Goal: Use online tool/utility: Utilize a website feature to perform a specific function

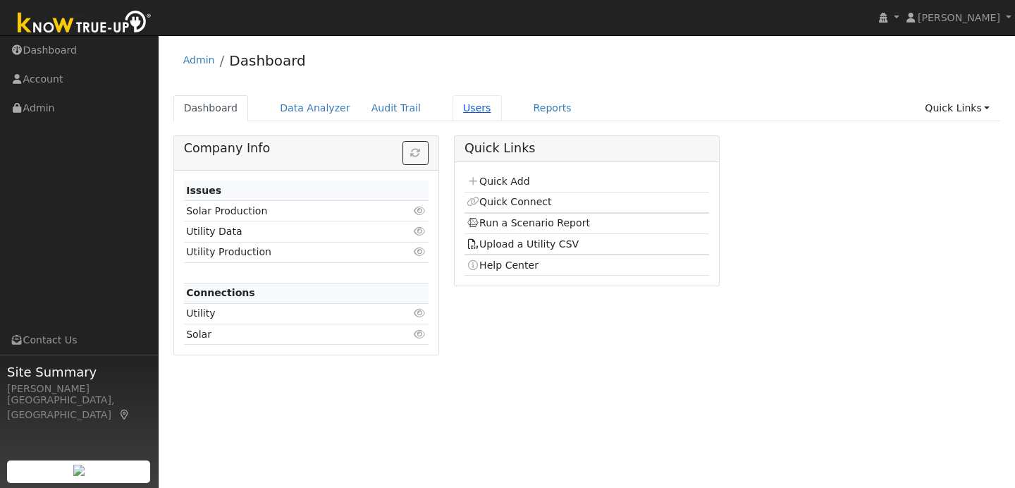
click at [462, 106] on link "Users" at bounding box center [476, 108] width 49 height 26
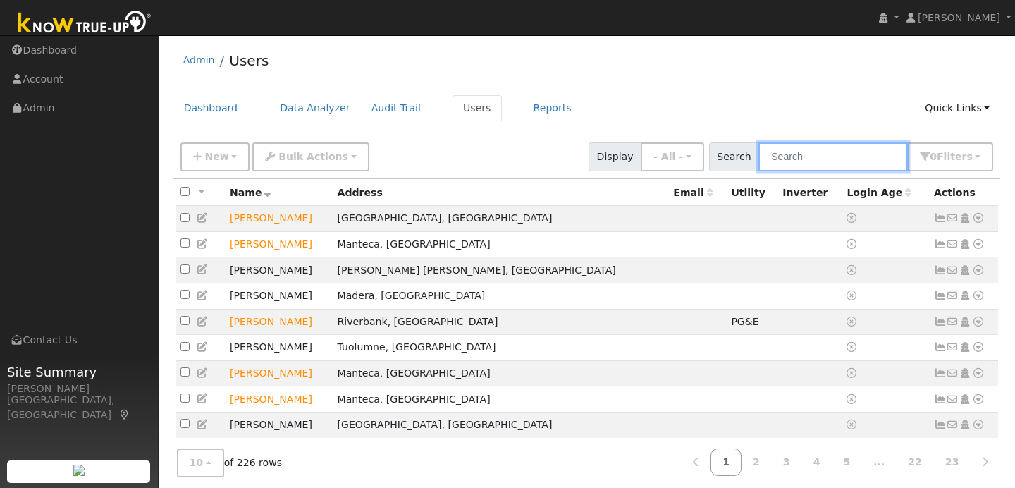
click at [804, 158] on input "text" at bounding box center [832, 156] width 149 height 29
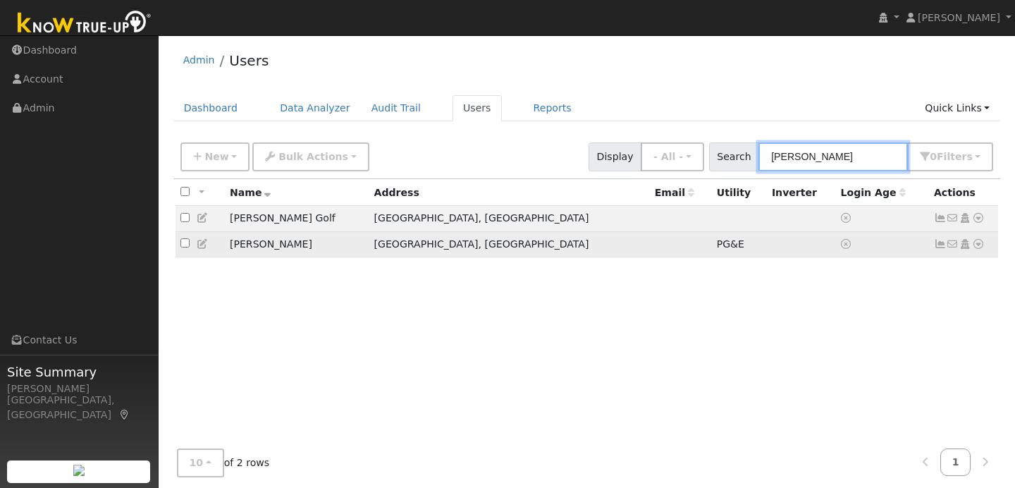
type input "swenson"
click at [305, 249] on td "Robert Swenson" at bounding box center [297, 244] width 144 height 26
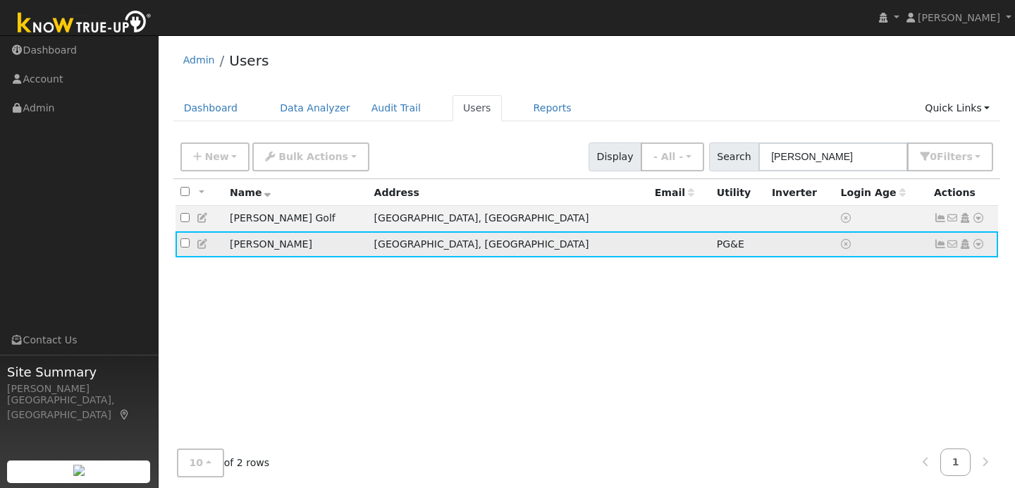
click at [980, 243] on icon at bounding box center [978, 244] width 13 height 10
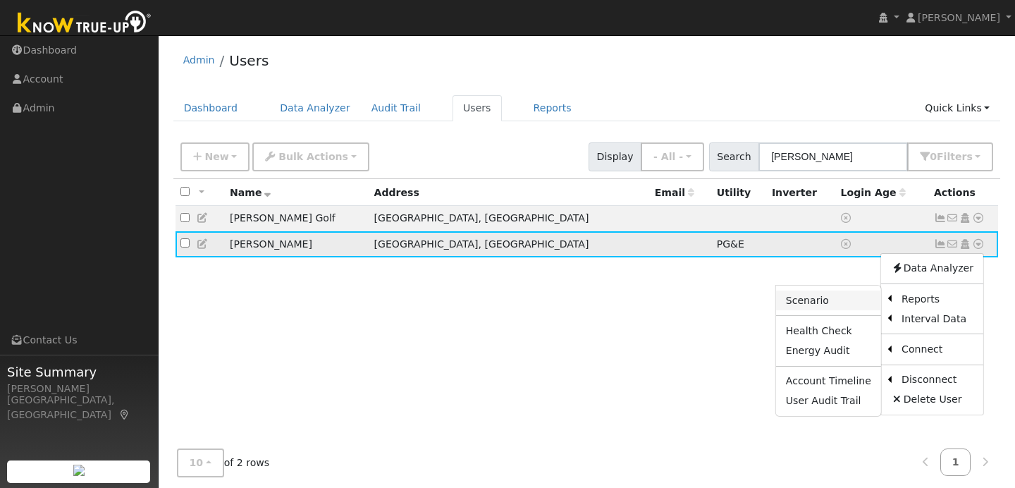
click at [829, 299] on link "Scenario" at bounding box center [828, 300] width 105 height 20
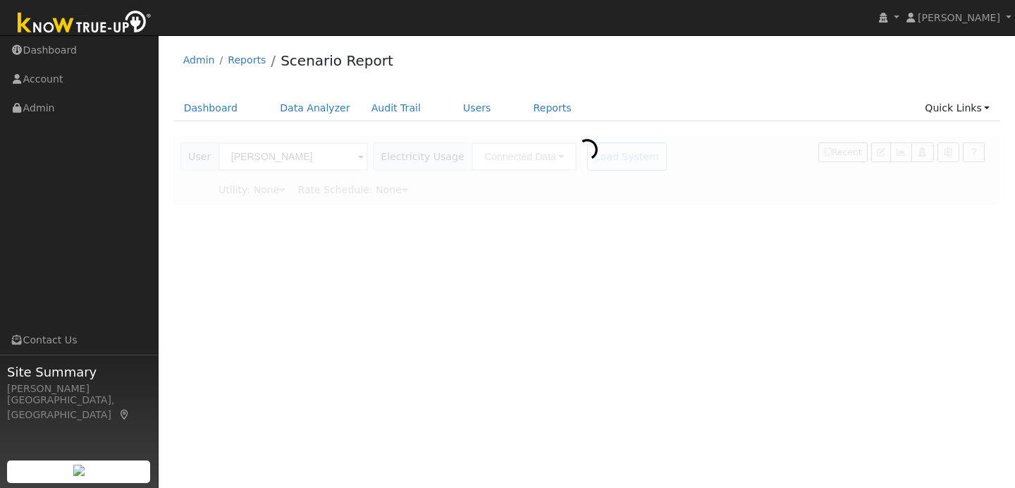
type input "Pacific Gas & Electric"
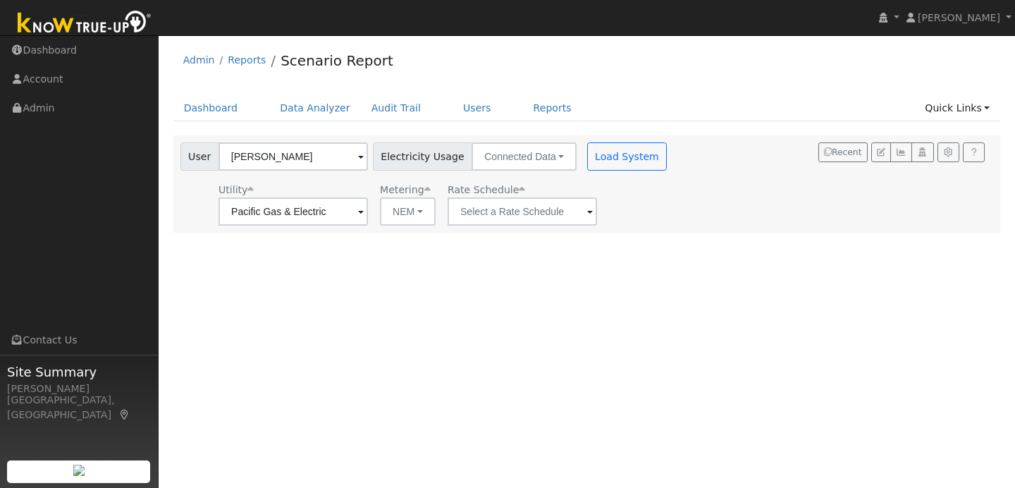
click at [587, 214] on span at bounding box center [590, 212] width 6 height 16
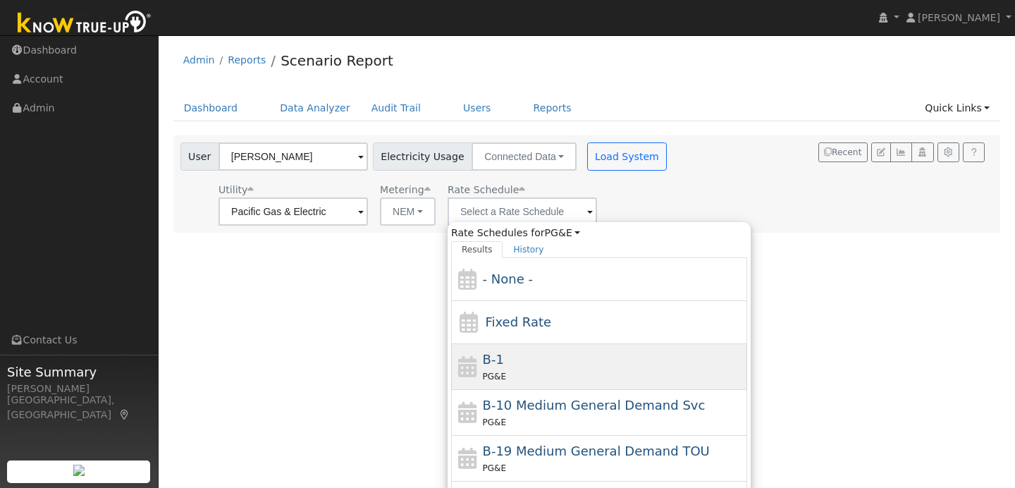
scroll to position [246, 0]
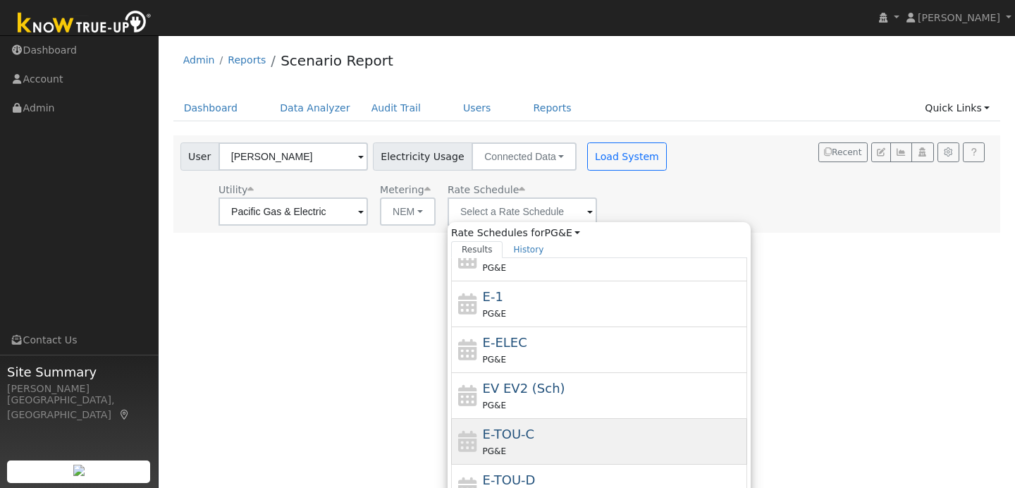
click at [555, 422] on div "E-TOU-C PG&E" at bounding box center [599, 442] width 296 height 46
type input "E-TOU-C"
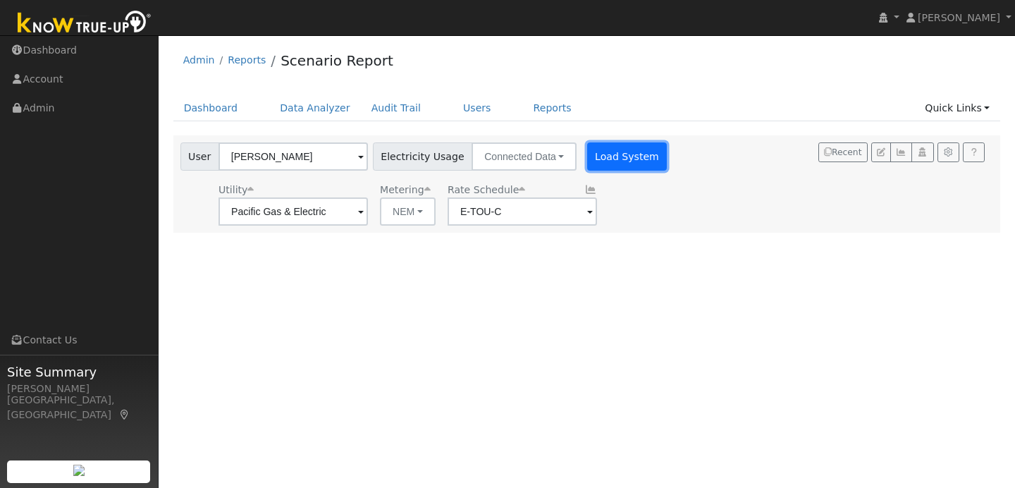
click at [598, 161] on button "Load System" at bounding box center [627, 156] width 80 height 28
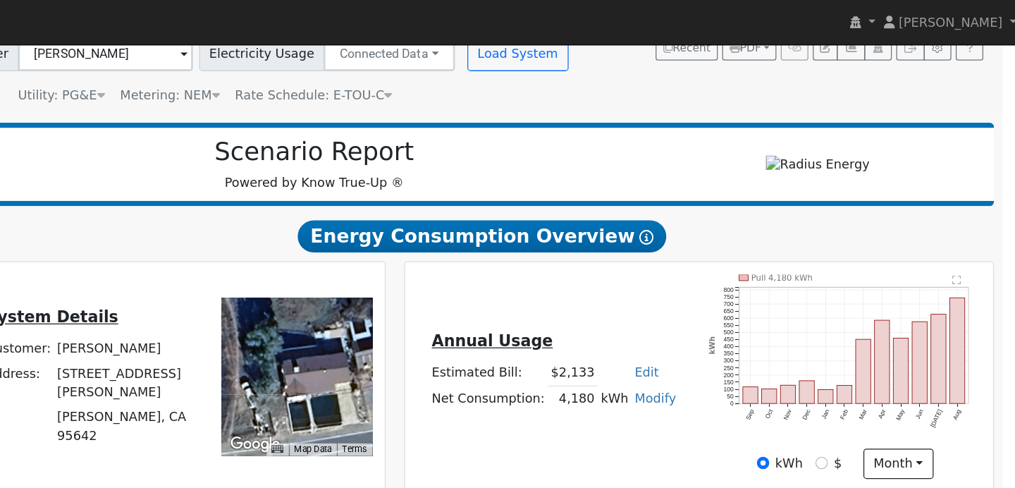
scroll to position [104, 0]
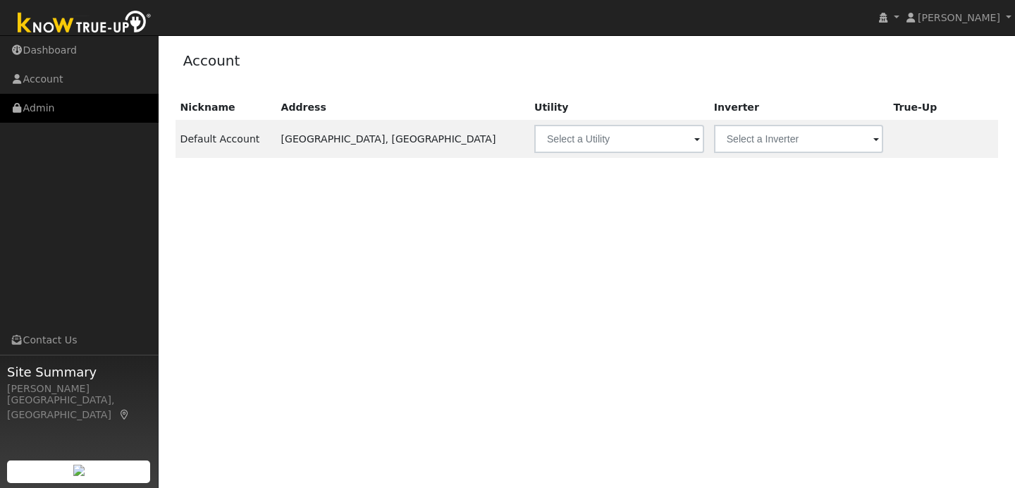
click at [125, 109] on link "Admin" at bounding box center [79, 108] width 159 height 29
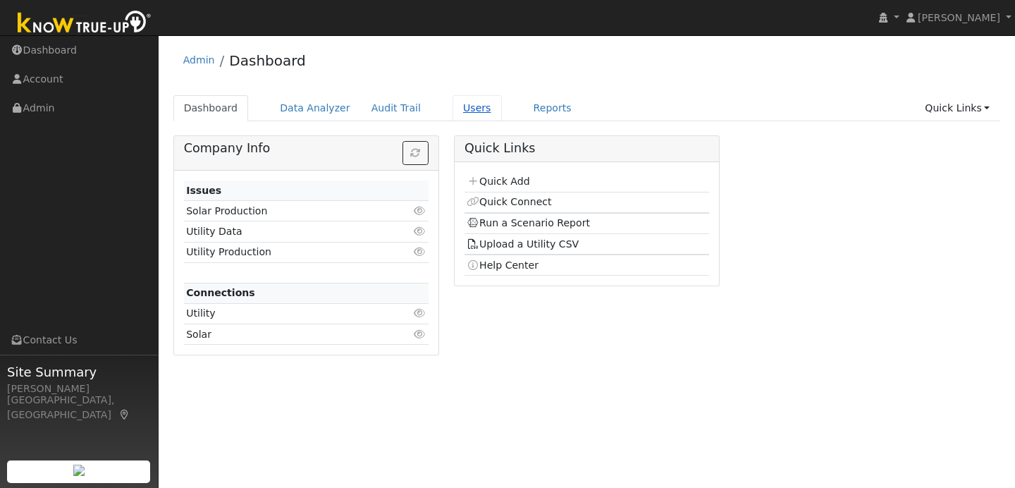
click at [461, 113] on link "Users" at bounding box center [476, 108] width 49 height 26
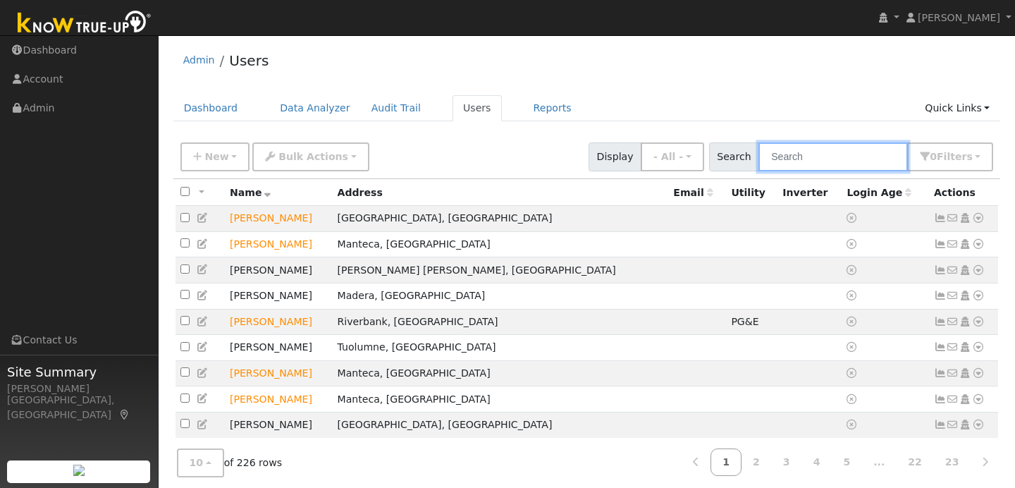
click at [801, 165] on input "text" at bounding box center [832, 156] width 149 height 29
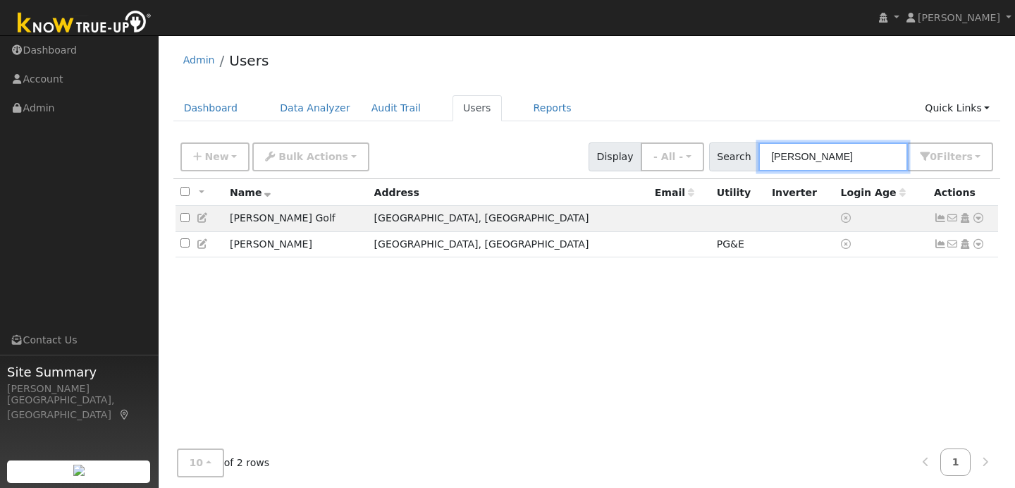
type input "[PERSON_NAME]"
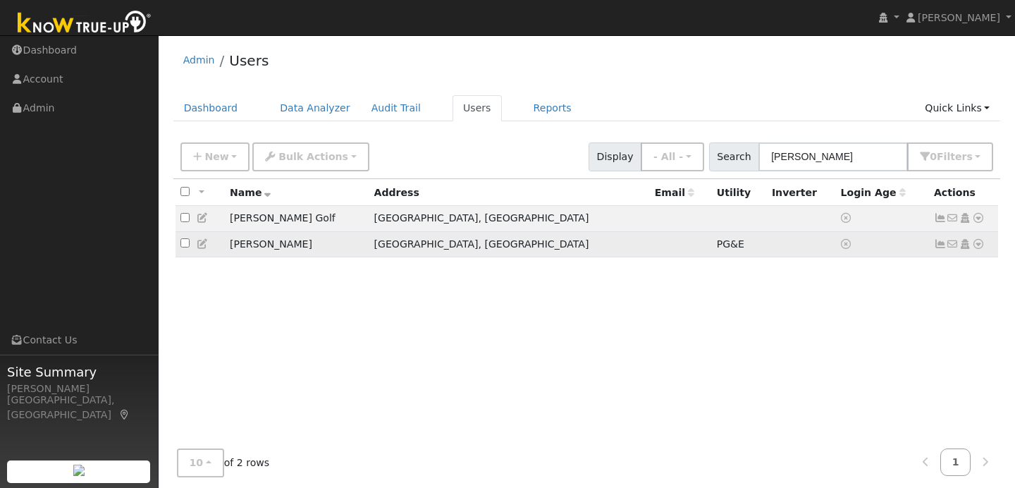
click at [980, 244] on icon at bounding box center [978, 244] width 13 height 10
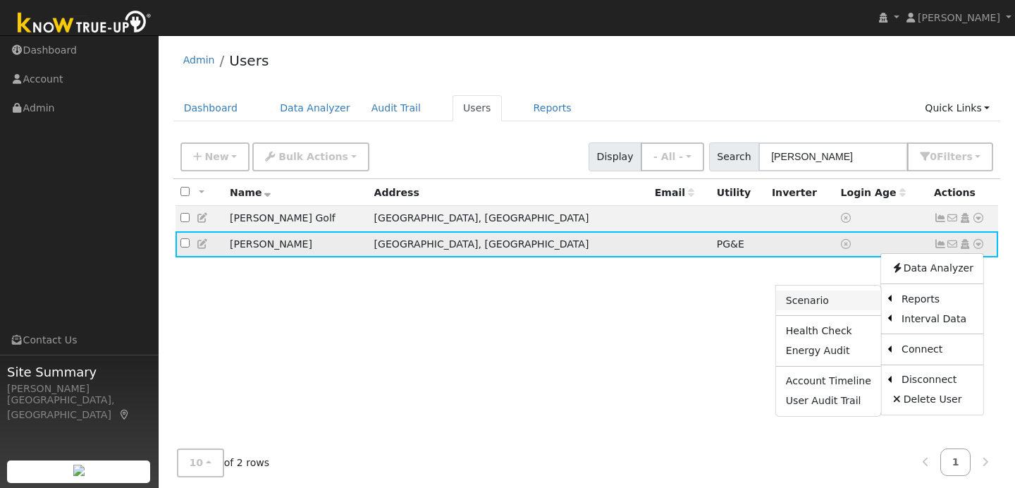
click at [860, 309] on link "Scenario" at bounding box center [828, 300] width 105 height 20
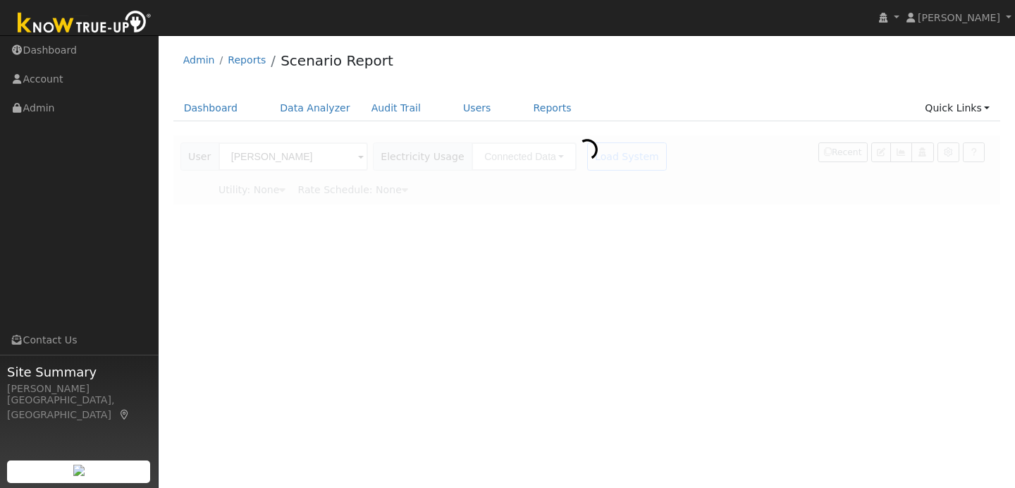
type input "Pacific Gas & Electric"
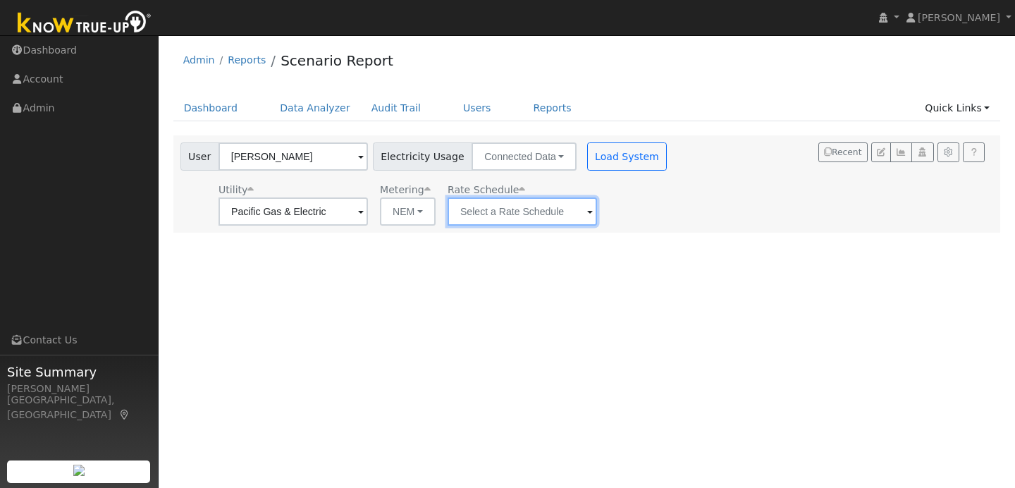
click at [557, 214] on input "text" at bounding box center [521, 211] width 149 height 28
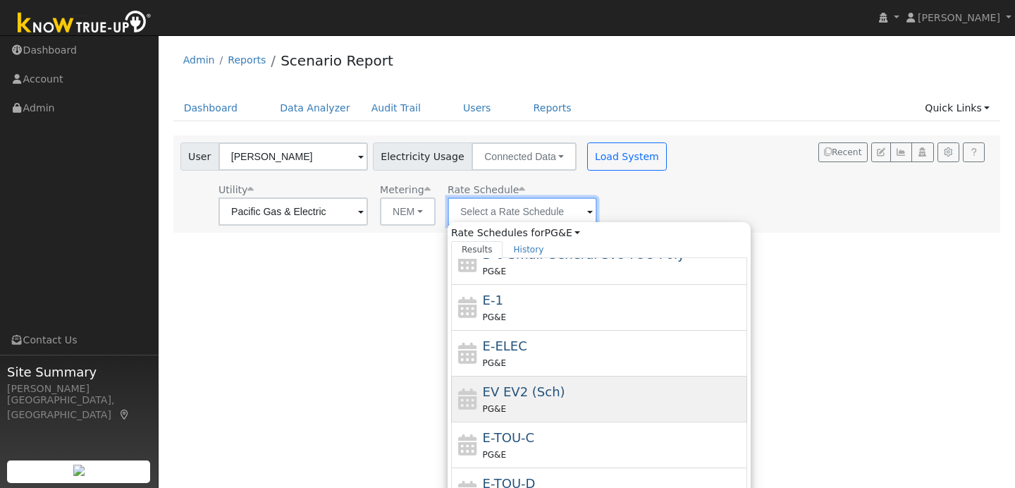
scroll to position [246, 0]
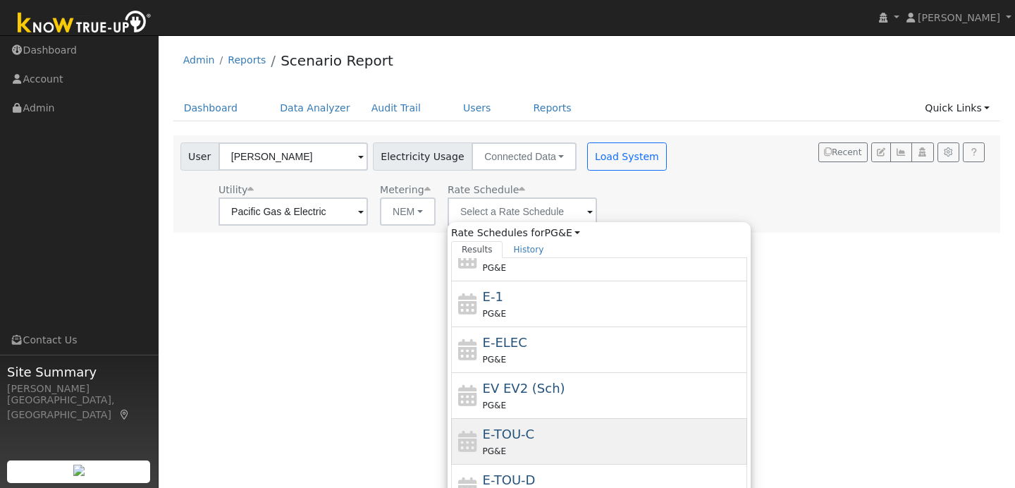
click at [535, 436] on div "E-TOU-C PG&E" at bounding box center [613, 441] width 261 height 34
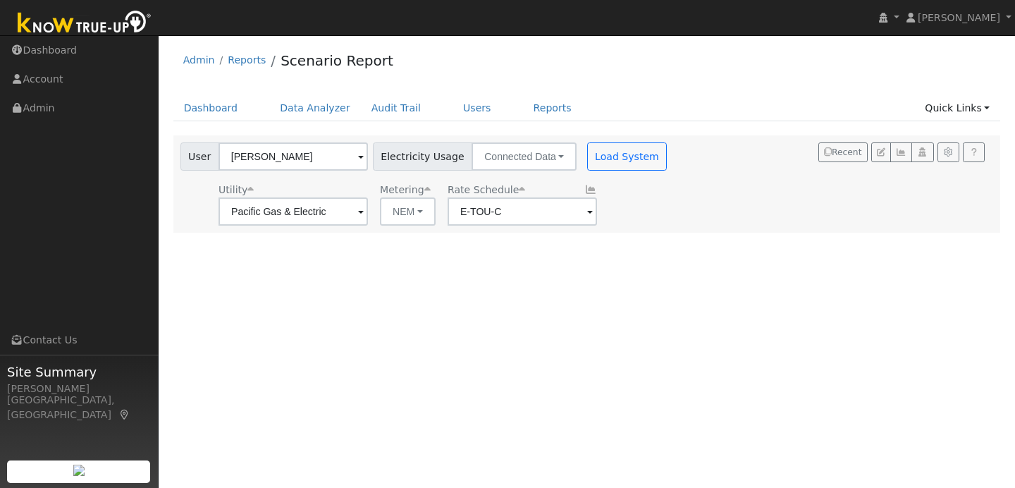
click at [587, 209] on span at bounding box center [590, 212] width 6 height 16
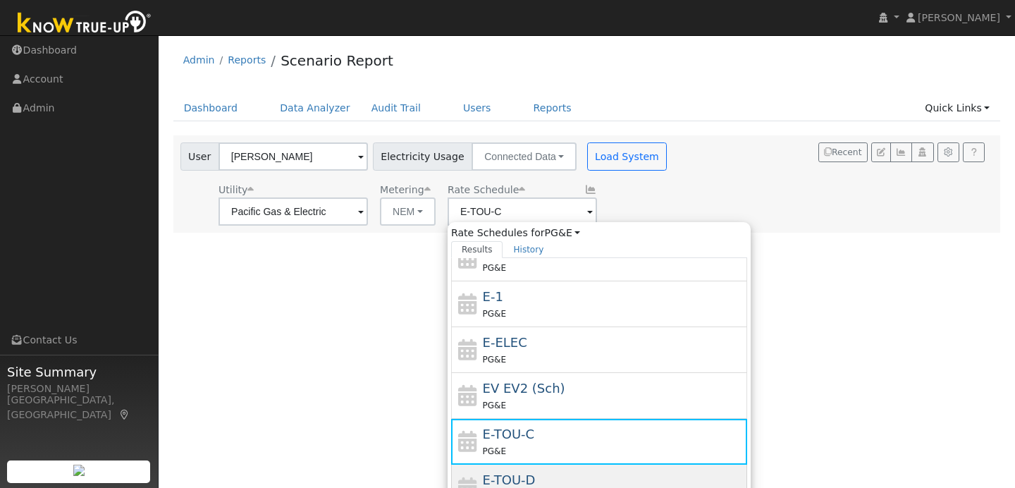
click at [574, 470] on div "E-TOU-D PG&E" at bounding box center [613, 487] width 261 height 34
type input "E-TOU-D"
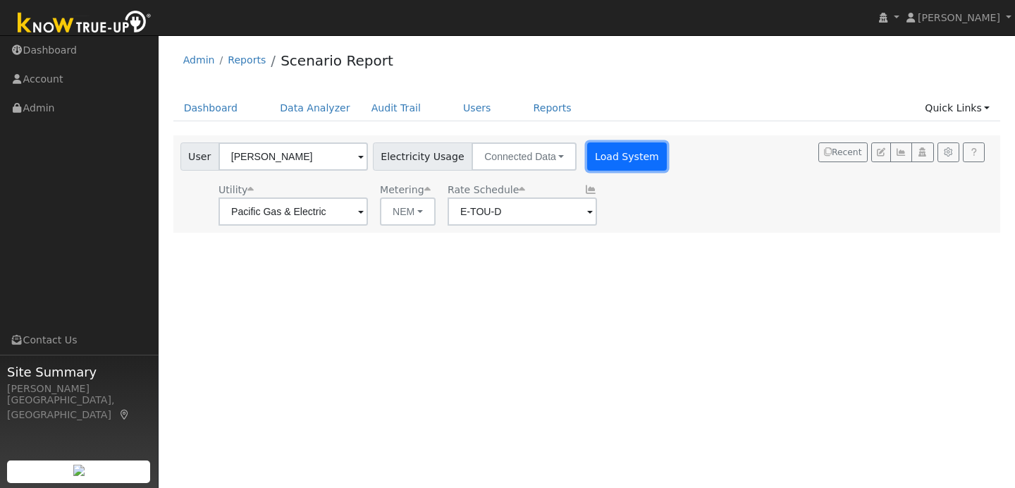
click at [617, 156] on button "Load System" at bounding box center [627, 156] width 80 height 28
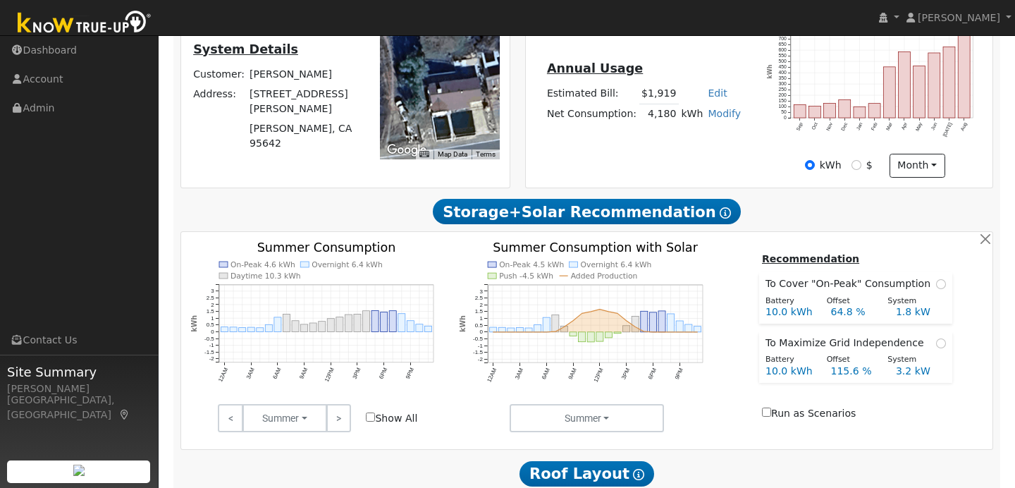
scroll to position [396, 0]
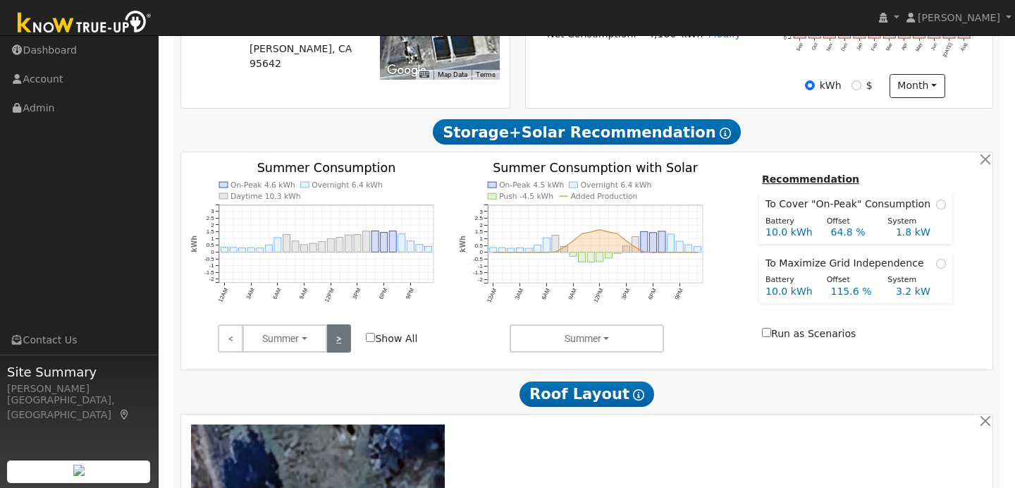
click at [345, 346] on link ">" at bounding box center [338, 338] width 25 height 28
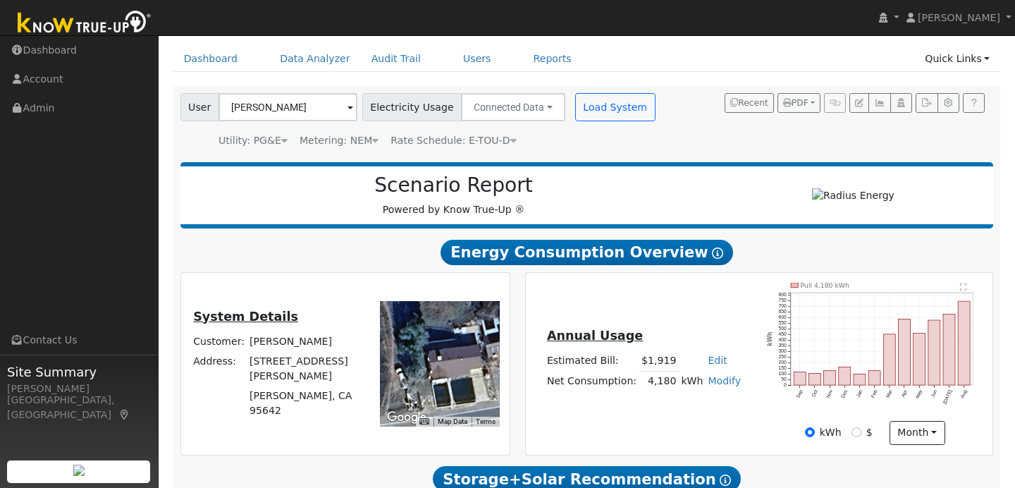
scroll to position [42, 0]
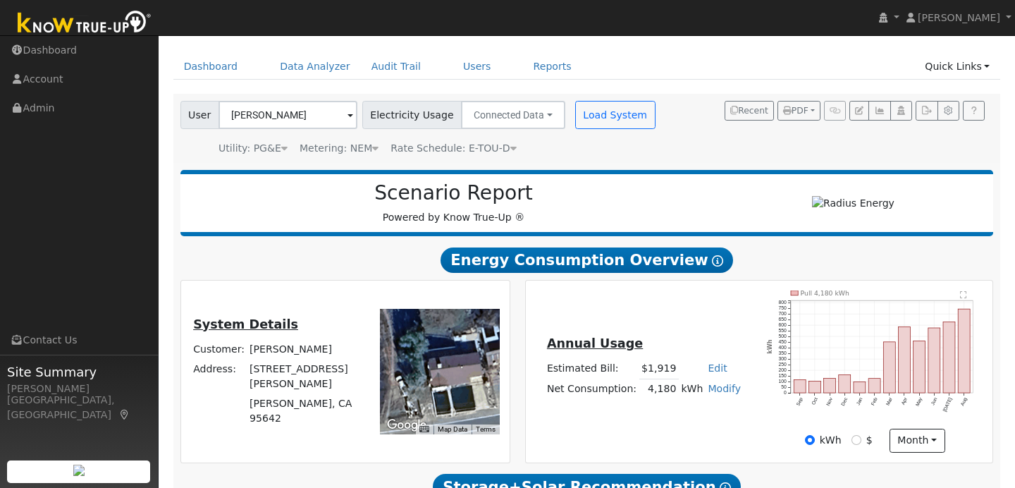
click at [722, 394] on link "Modify" at bounding box center [724, 388] width 33 height 11
click at [662, 415] on link "Add Consumption" at bounding box center [674, 412] width 118 height 20
type input "4180"
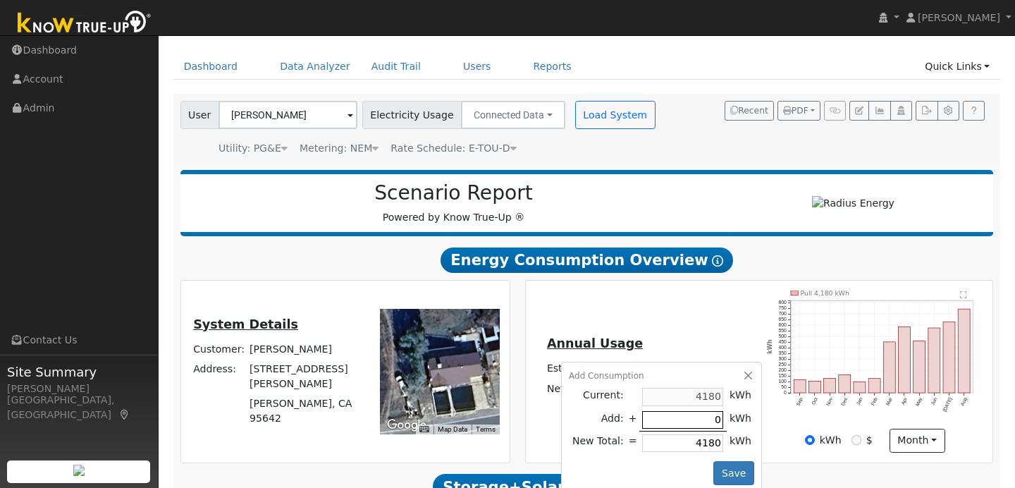
click at [708, 424] on input "0" at bounding box center [682, 420] width 81 height 18
type input "3"
type input "4183"
type input "34"
type input "4214"
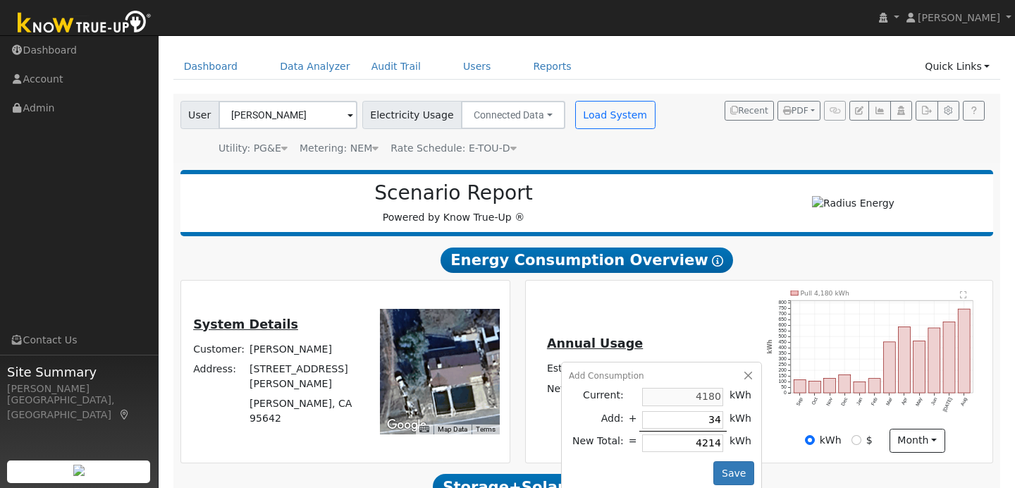
type input "340"
type input "4520"
type input "3400"
type input "7580"
type input "340"
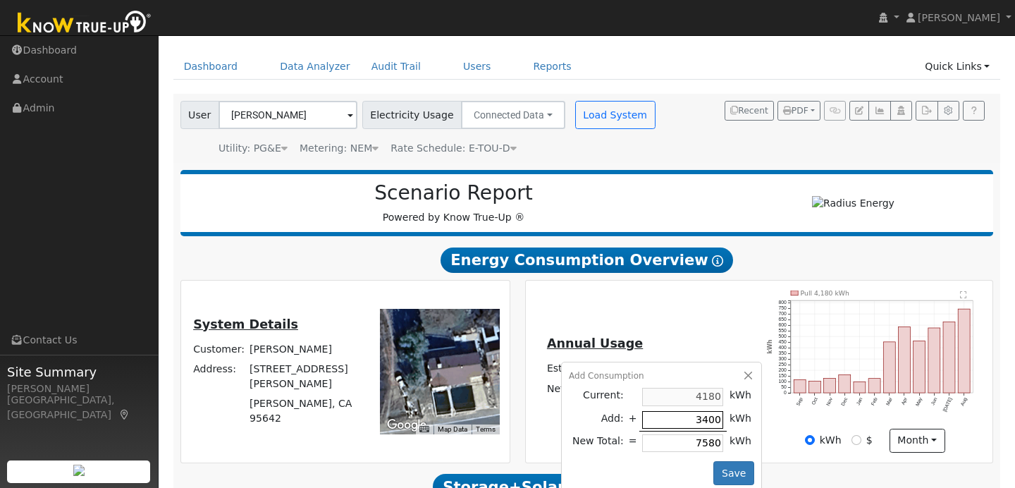
type input "4520"
type input "34"
type input "4214"
type input "3"
type input "4183"
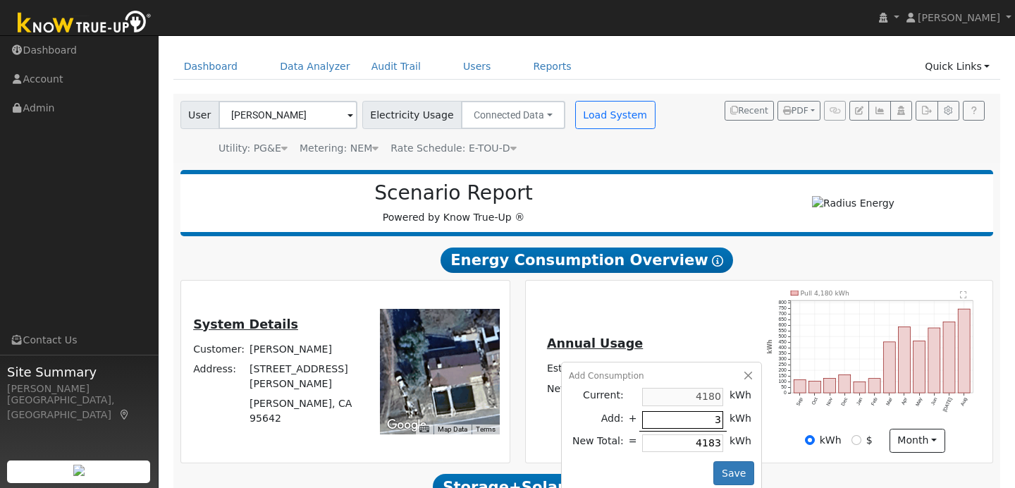
type input "33"
type input "4213"
type input "330"
type input "4510"
type input "3300"
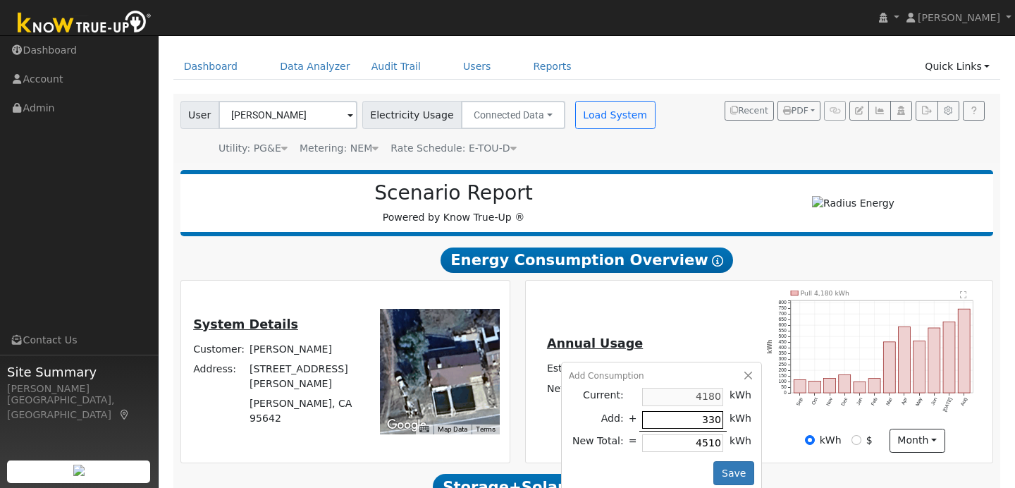
type input "7480"
type input "3300"
click at [726, 474] on button "Save" at bounding box center [733, 473] width 41 height 24
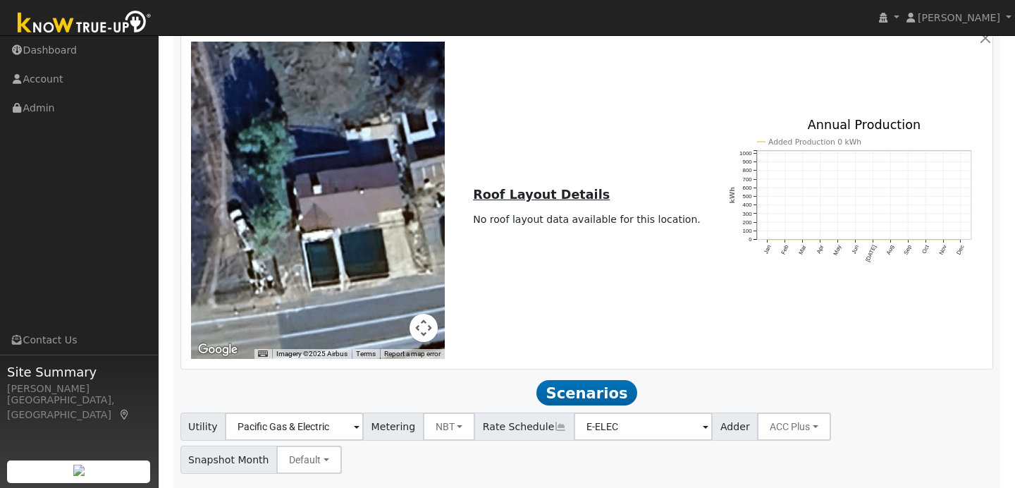
scroll to position [838, 0]
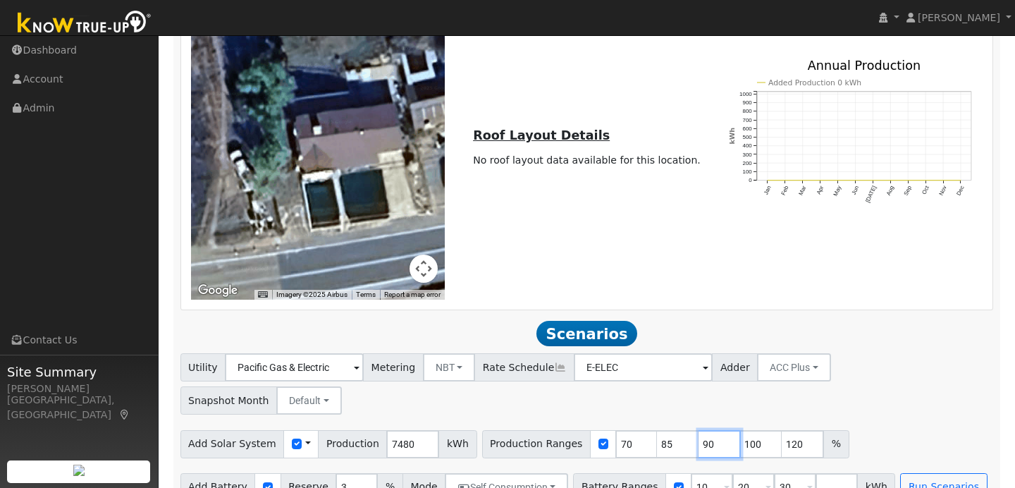
click at [698, 430] on input "90" at bounding box center [719, 444] width 42 height 28
type input "100"
type input "120"
type input "1"
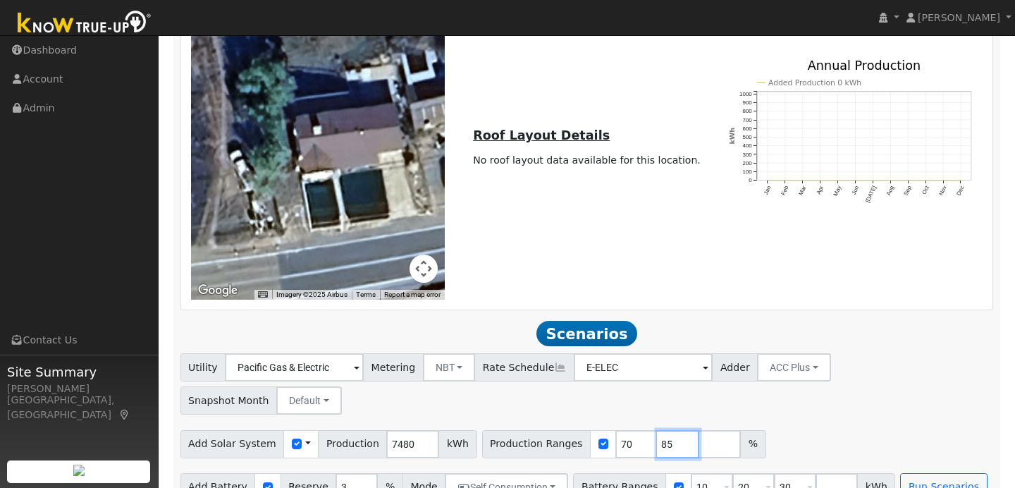
click at [657, 430] on input "85" at bounding box center [678, 444] width 42 height 28
type input "8"
click at [619, 430] on input "70" at bounding box center [636, 444] width 42 height 28
type input "7"
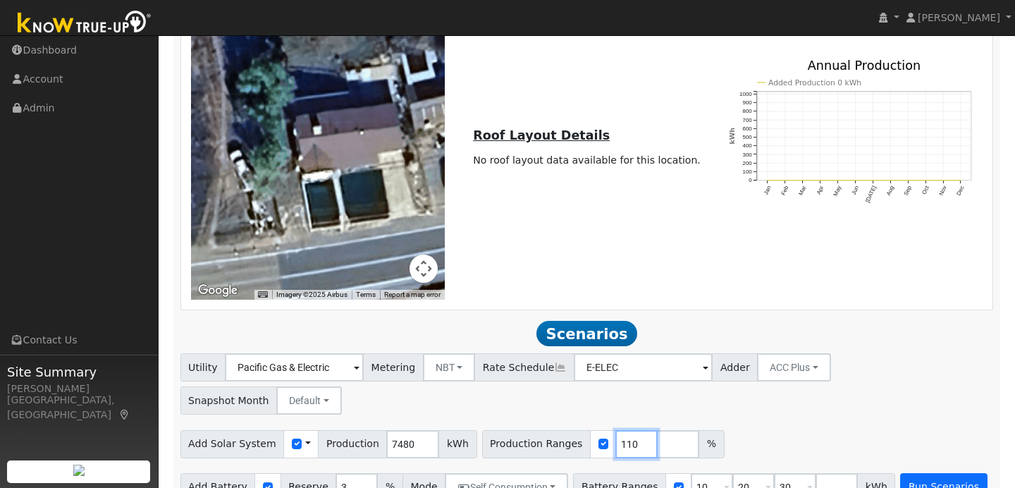
type input "110"
click at [951, 473] on button "Run Scenarios" at bounding box center [943, 487] width 87 height 28
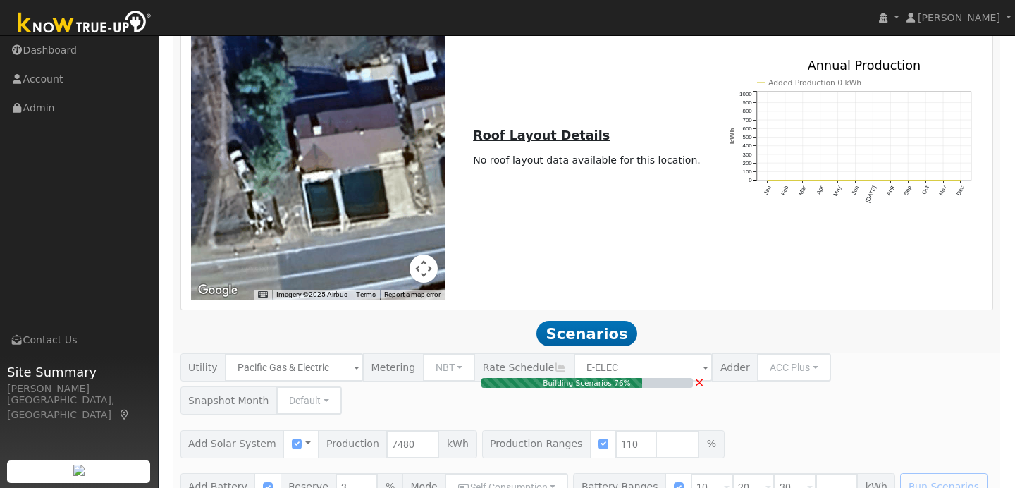
type input "5.5"
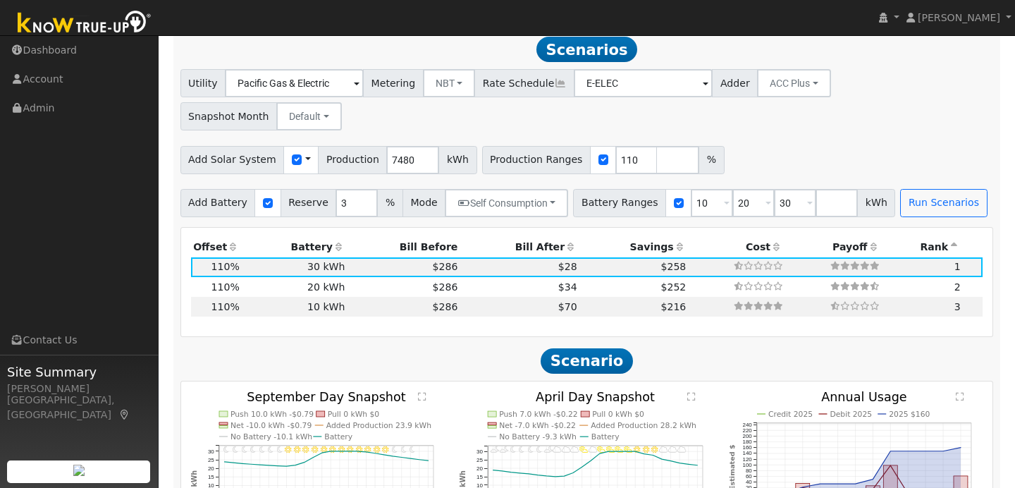
scroll to position [1122, 0]
click at [699, 189] on input "10" at bounding box center [712, 203] width 42 height 28
type input "20"
type input "30"
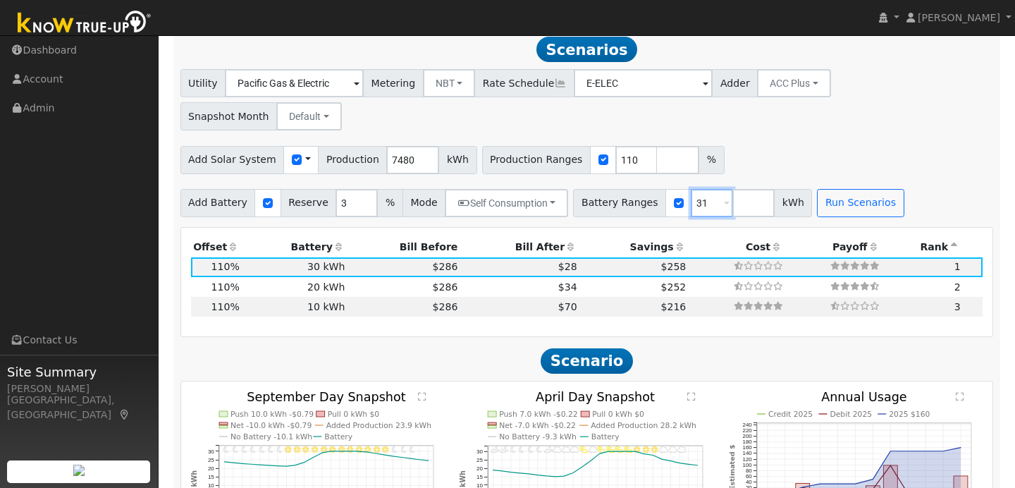
type input "3"
type input "14"
click at [836, 189] on button "Run Scenarios" at bounding box center [860, 203] width 87 height 28
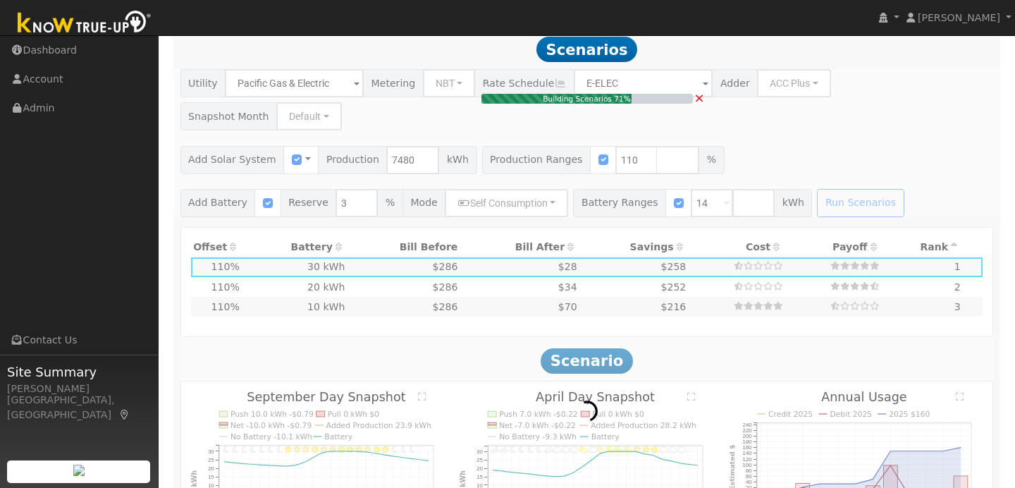
type input "$1"
type input "$5,431"
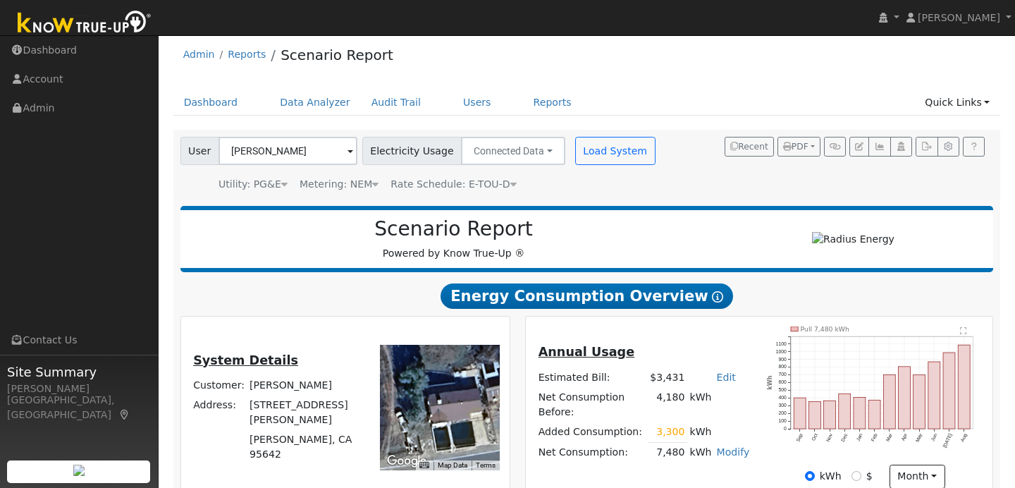
scroll to position [0, 0]
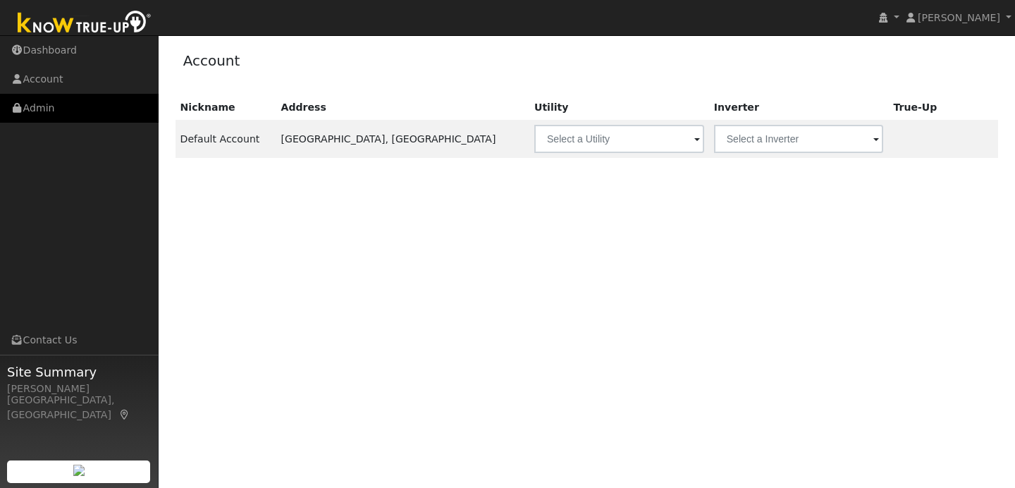
click at [99, 104] on link "Admin" at bounding box center [79, 108] width 159 height 29
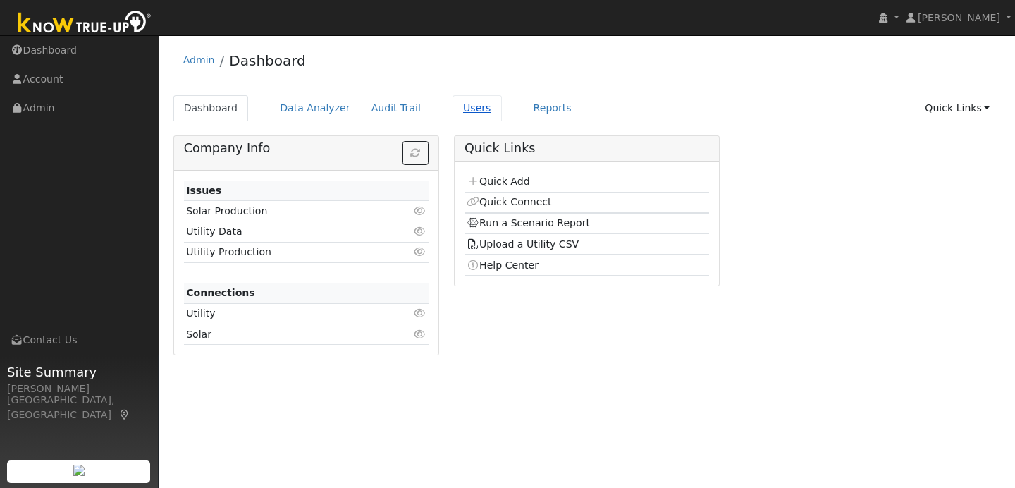
click at [455, 109] on link "Users" at bounding box center [476, 108] width 49 height 26
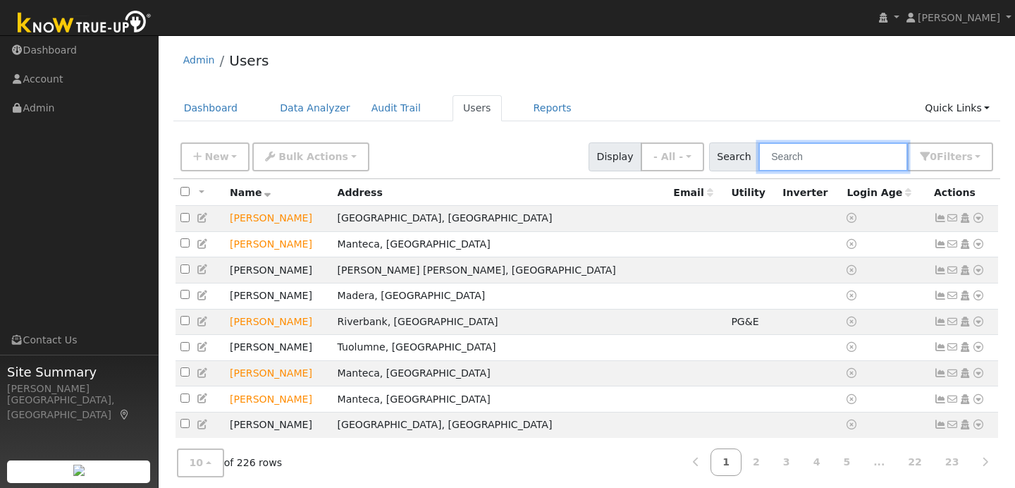
click at [801, 157] on input "text" at bounding box center [832, 156] width 149 height 29
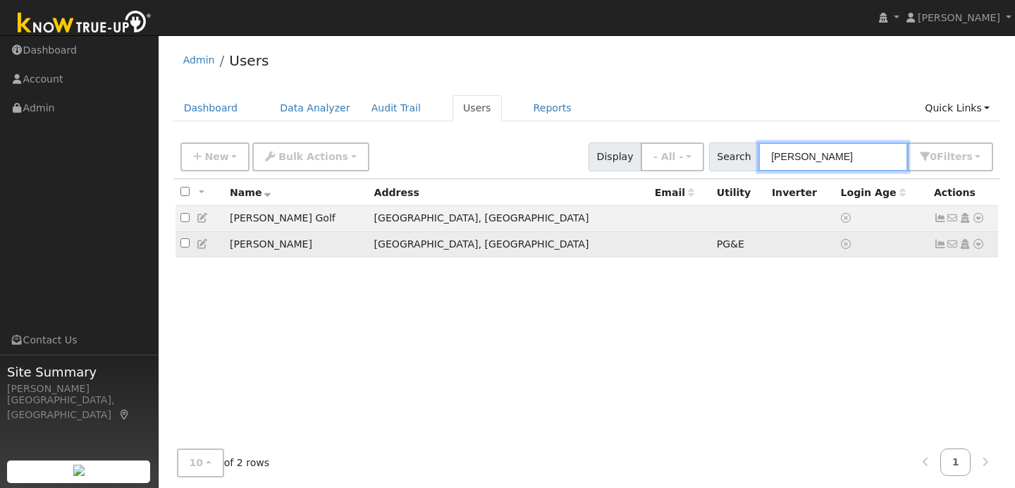
type input "swenson"
click at [975, 248] on icon at bounding box center [978, 244] width 13 height 10
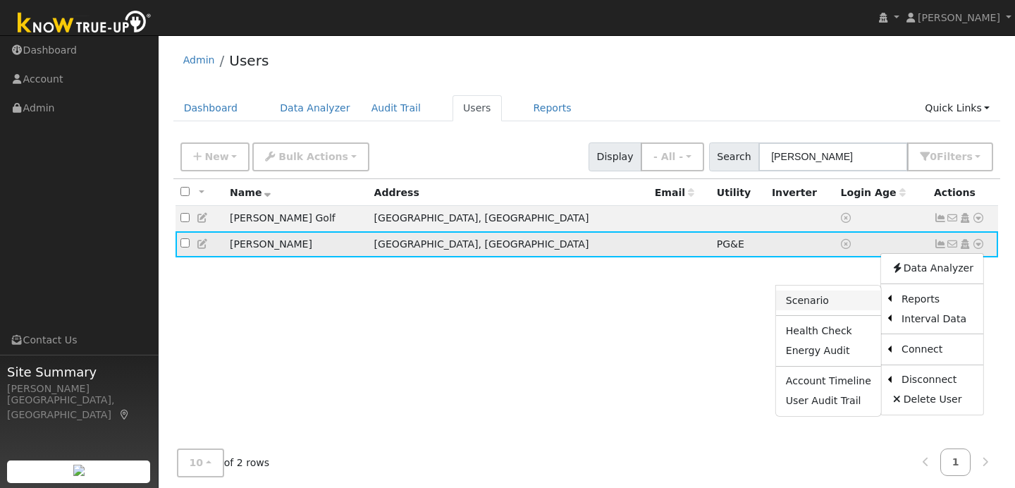
click at [858, 301] on link "Scenario" at bounding box center [828, 300] width 105 height 20
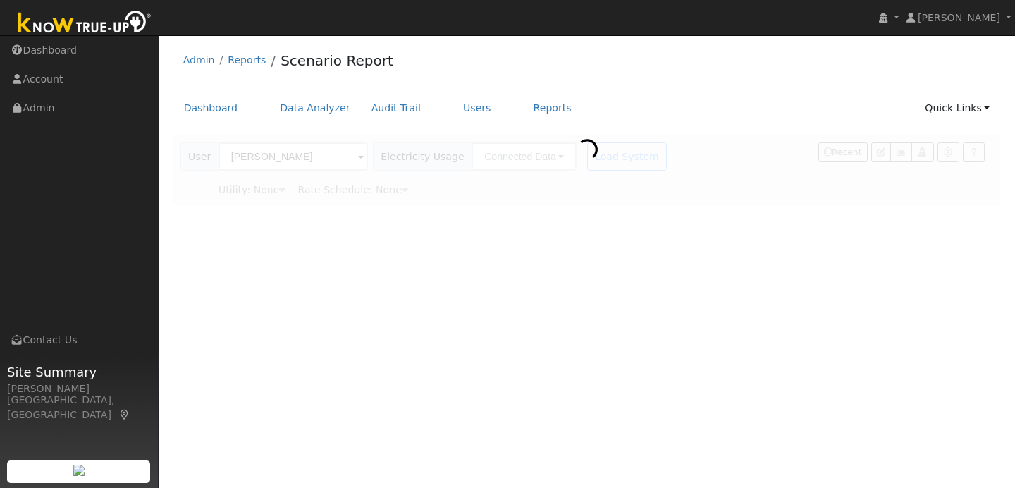
type input "Pacific Gas & Electric"
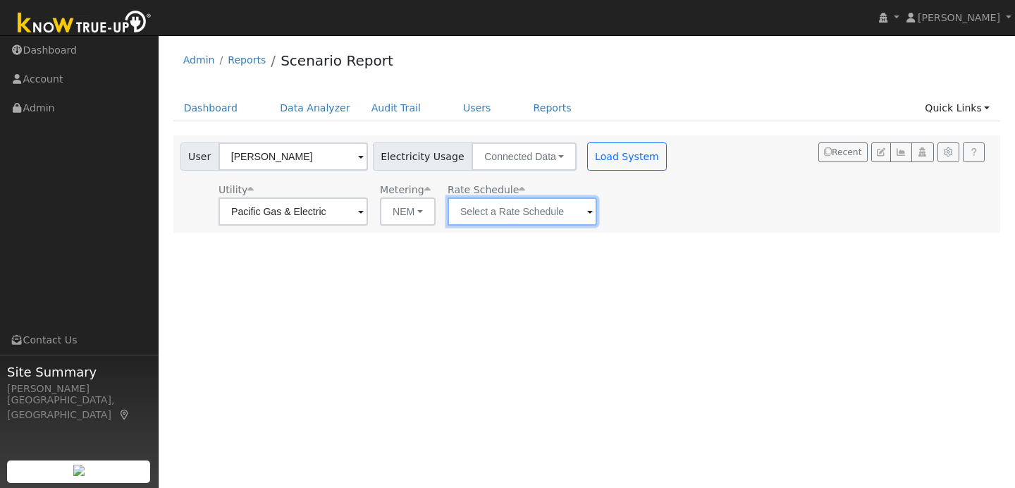
click at [567, 217] on input "text" at bounding box center [521, 211] width 149 height 28
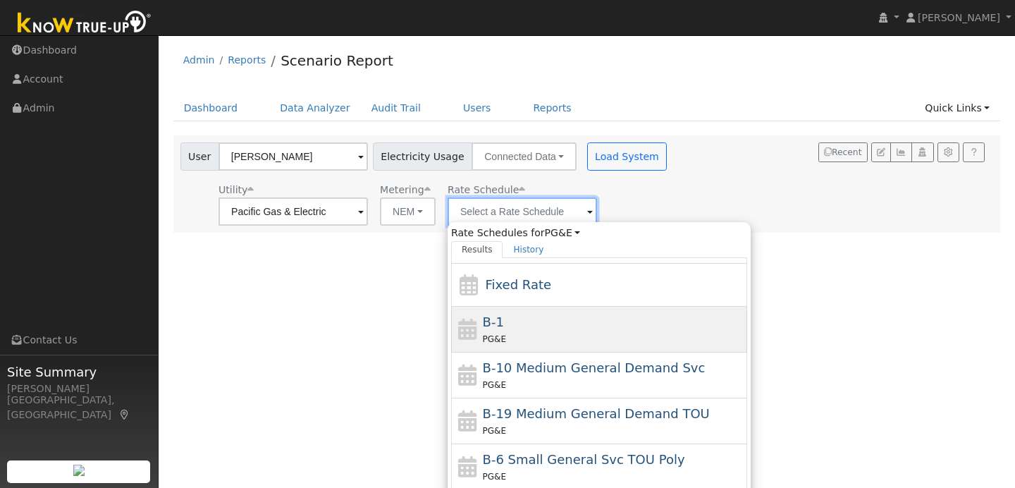
scroll to position [43, 0]
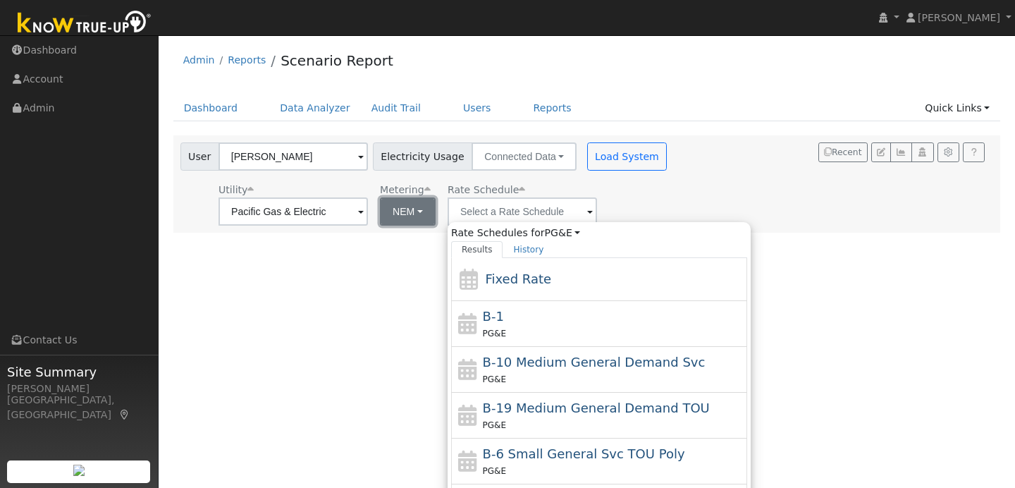
click at [408, 212] on button "NEM" at bounding box center [408, 211] width 56 height 28
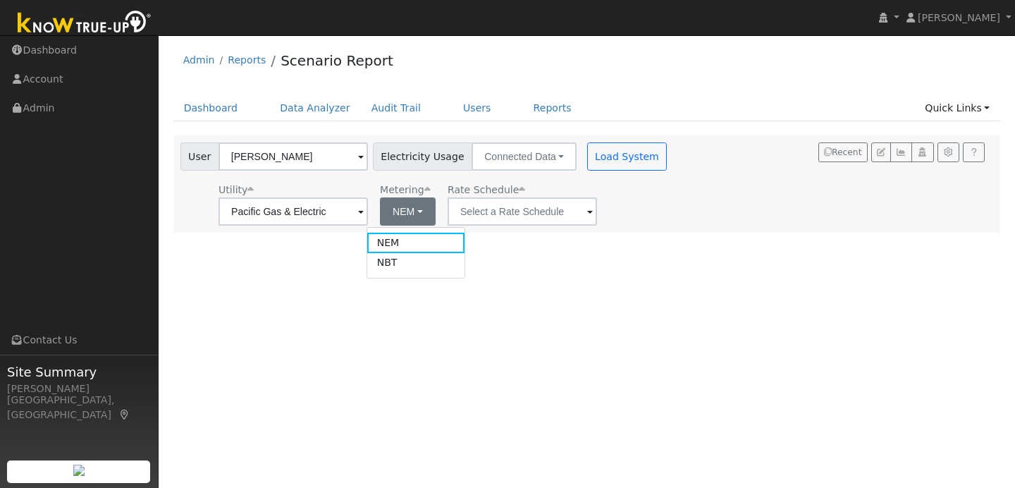
click at [587, 214] on span at bounding box center [590, 212] width 6 height 16
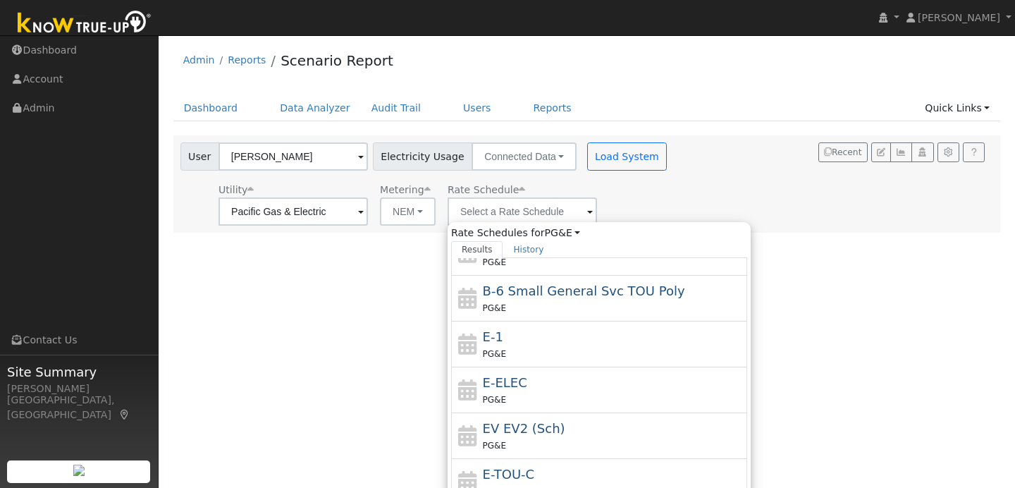
scroll to position [246, 0]
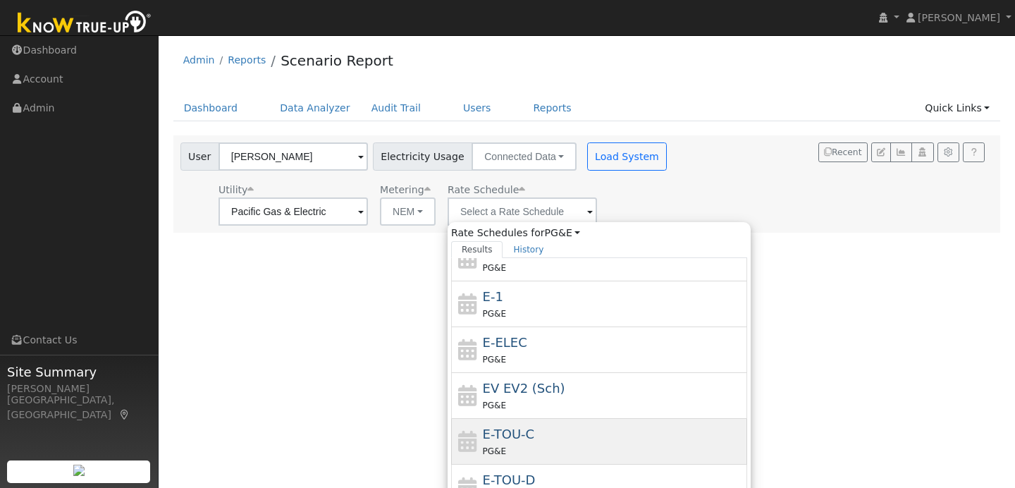
click at [542, 440] on div "E-TOU-C PG&E" at bounding box center [613, 441] width 261 height 34
type input "E-TOU-C"
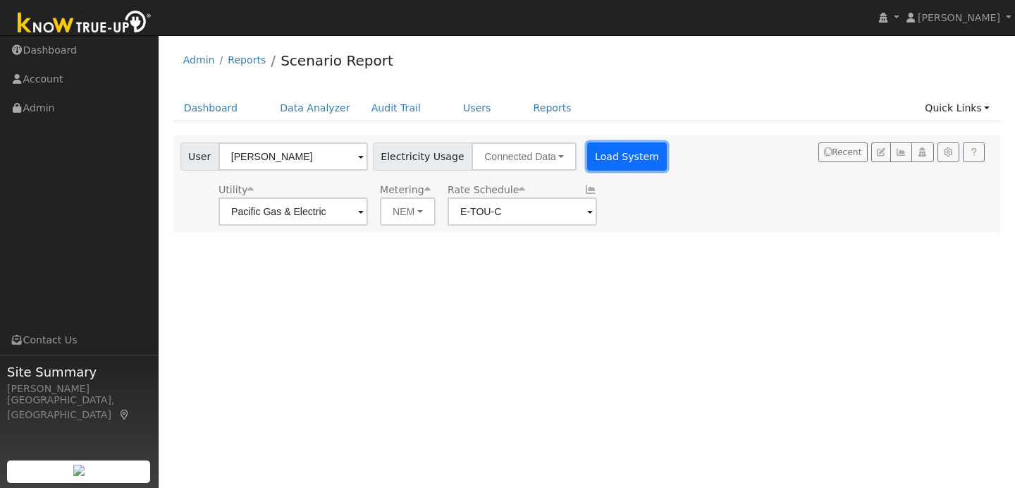
click at [612, 163] on button "Load System" at bounding box center [627, 156] width 80 height 28
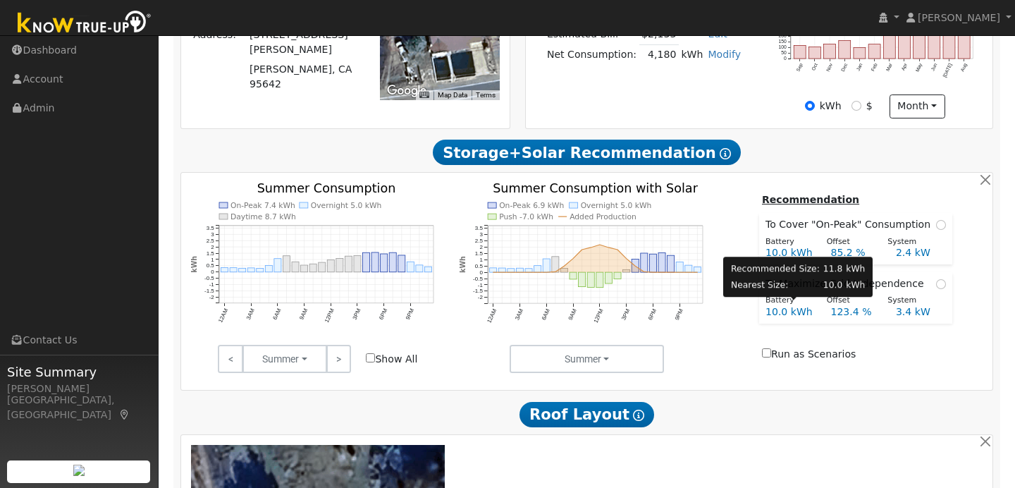
scroll to position [378, 0]
